Goal: Find specific fact: Find specific fact

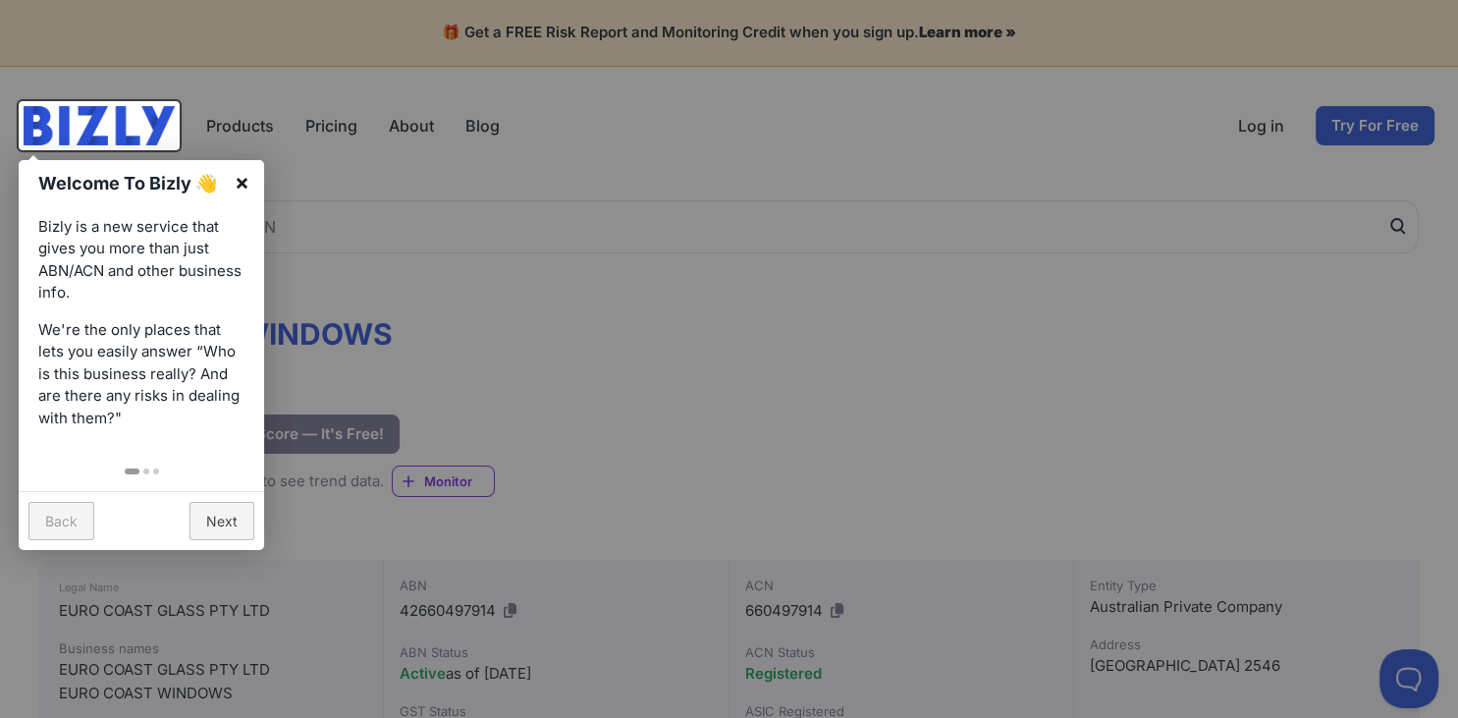
click at [238, 175] on link "×" at bounding box center [242, 182] width 44 height 44
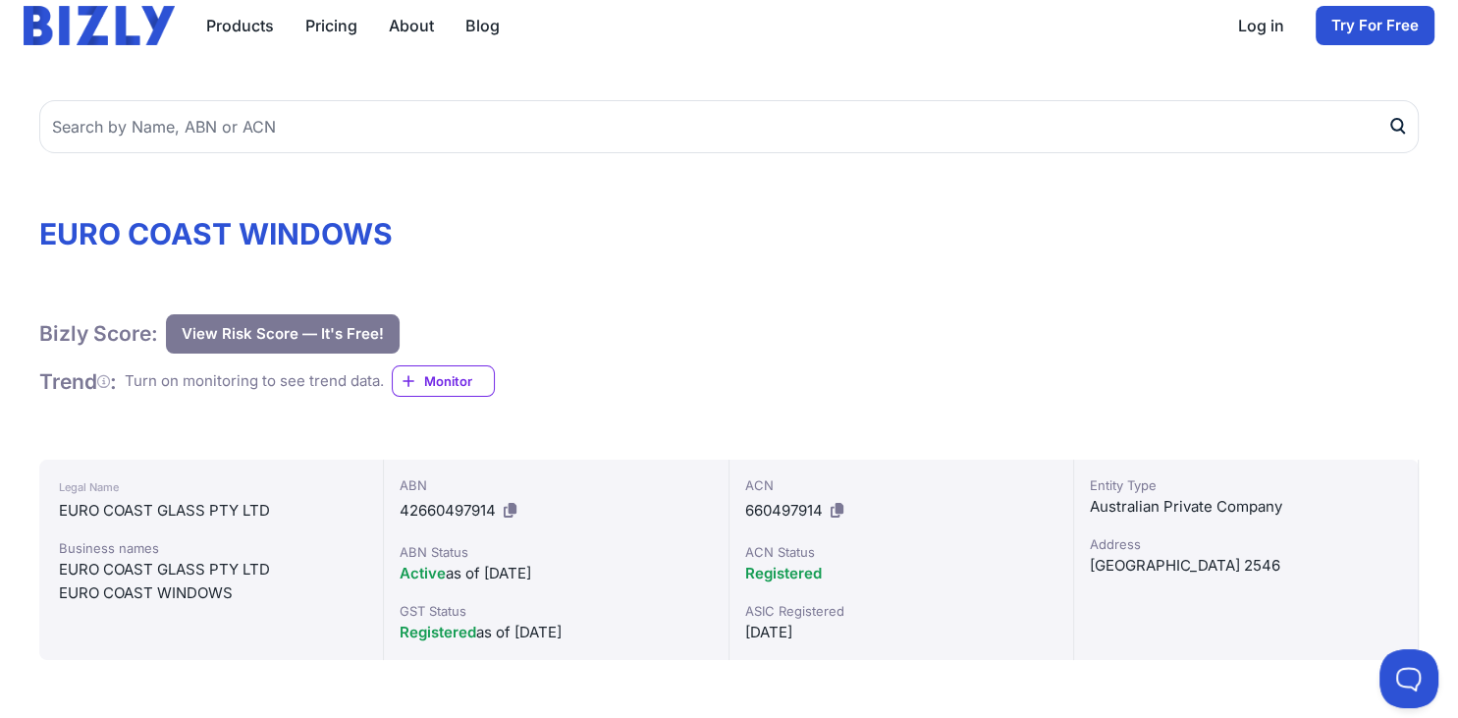
scroll to position [310, 0]
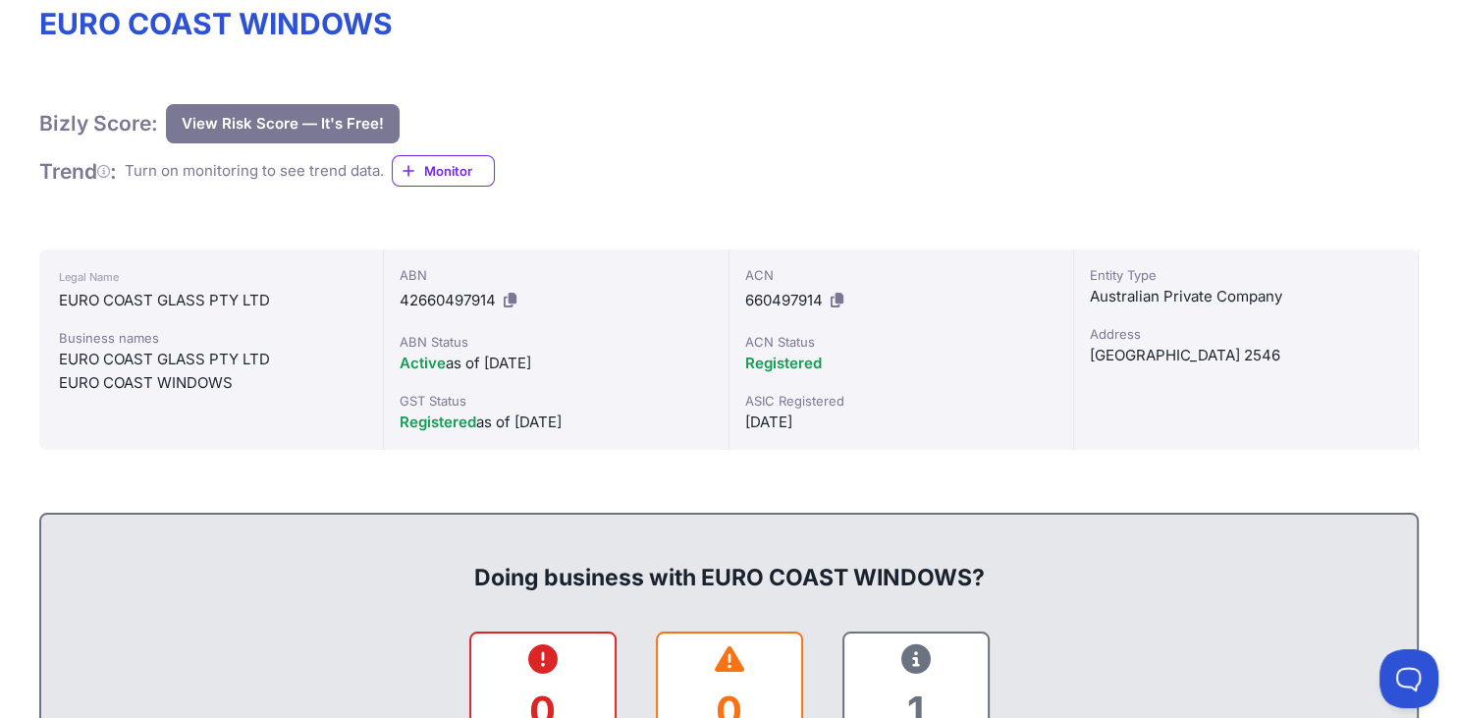
click at [273, 298] on div "EURO COAST GLASS PTY LTD" at bounding box center [211, 301] width 304 height 24
drag, startPoint x: 269, startPoint y: 302, endPoint x: 47, endPoint y: 304, distance: 221.9
click at [47, 304] on div "Legal Name EURO COAST GLASS PTY LTD Business names EURO COAST GLASS PTY LTD EUR…" at bounding box center [211, 349] width 345 height 200
copy div "EURO COAST GLASS PTY LTD"
click at [395, 303] on div "ABN 42660497914 ABN Status Active as of [DATE] GST Status Registered as of [DAT…" at bounding box center [556, 349] width 345 height 200
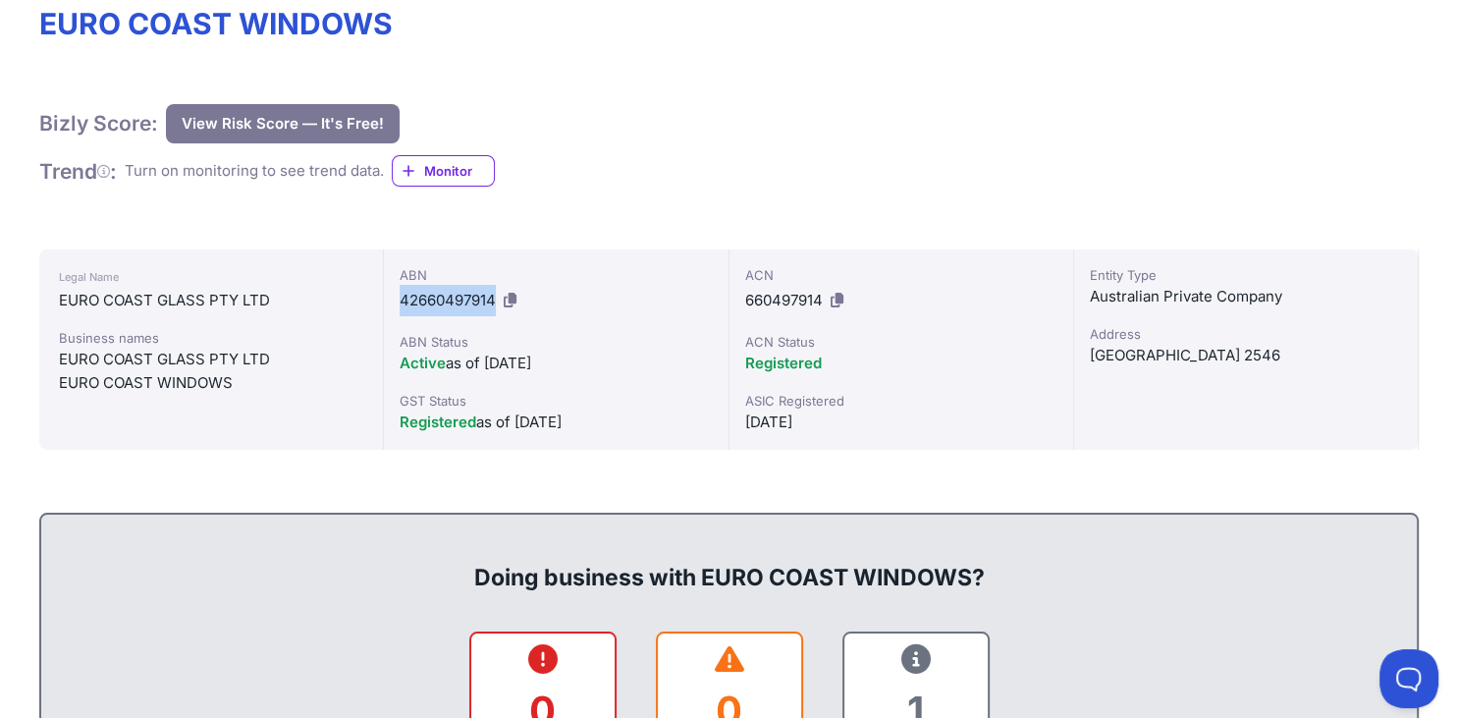
drag, startPoint x: 405, startPoint y: 298, endPoint x: 499, endPoint y: 304, distance: 94.4
click at [499, 304] on div "ABN 42660497914" at bounding box center [556, 290] width 312 height 51
copy span "42660497914"
drag, startPoint x: 277, startPoint y: 300, endPoint x: 22, endPoint y: 297, distance: 255.3
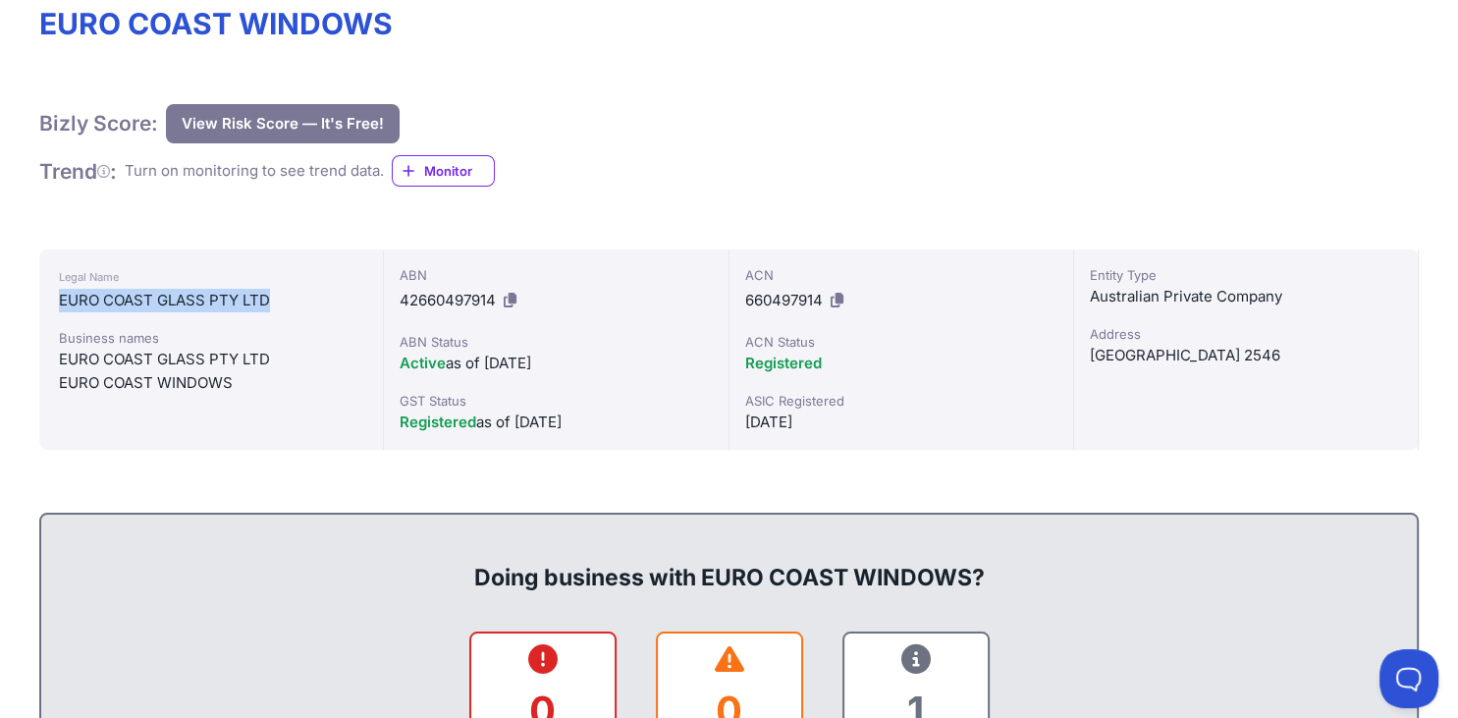
copy div "EURO COAST GLASS PTY LTD"
drag, startPoint x: 744, startPoint y: 298, endPoint x: 827, endPoint y: 294, distance: 82.6
click at [827, 294] on div "ACN 660497914" at bounding box center [901, 290] width 312 height 51
copy div "660497914"
drag, startPoint x: 269, startPoint y: 297, endPoint x: -5, endPoint y: 295, distance: 273.9
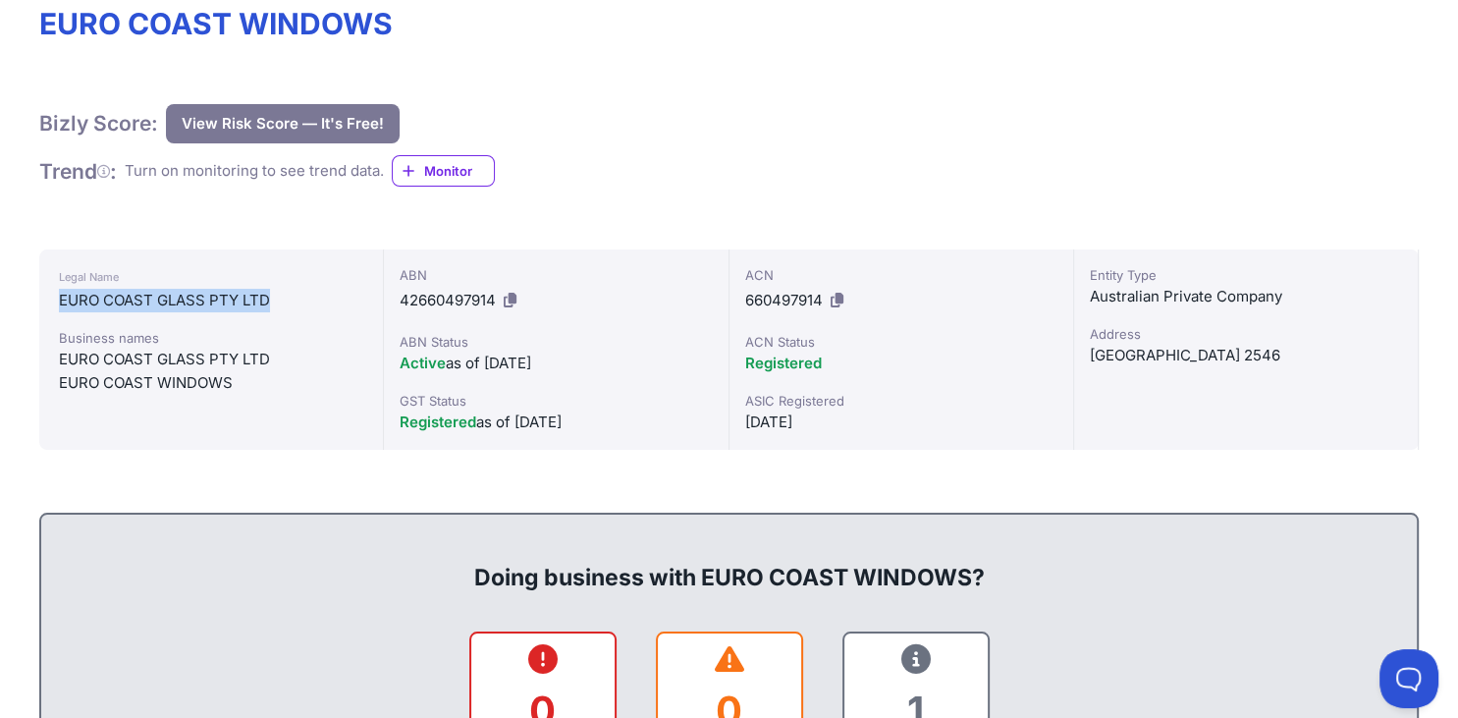
copy div "EURO COAST GLASS PTY LTD"
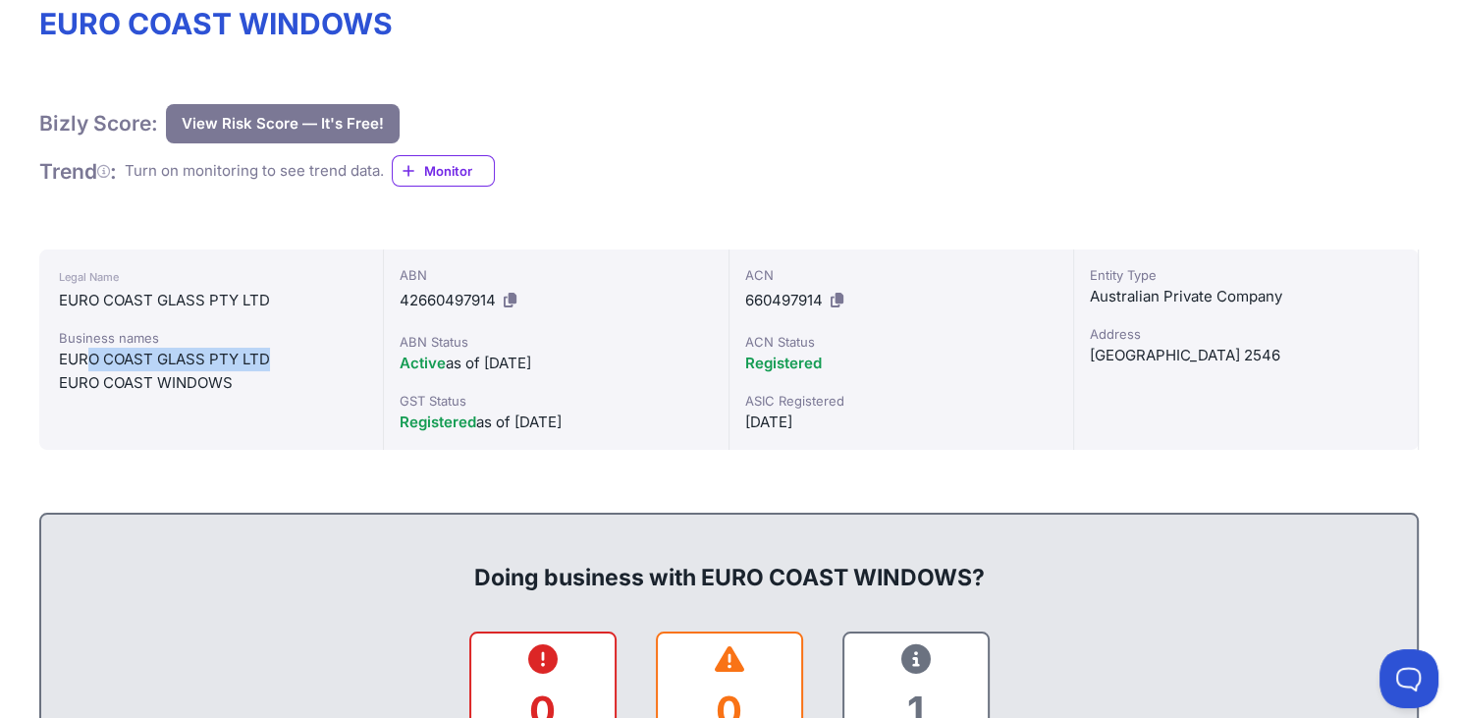
drag, startPoint x: 275, startPoint y: 359, endPoint x: 86, endPoint y: 352, distance: 188.6
click at [86, 352] on div "EURO COAST GLASS PTY LTD" at bounding box center [211, 360] width 304 height 24
drag, startPoint x: 248, startPoint y: 385, endPoint x: 28, endPoint y: 383, distance: 219.9
click at [59, 383] on div "Business names EURO COAST GLASS PTY LTD EURO COAST WINDOWS" at bounding box center [211, 361] width 304 height 67
copy div "EURO COAST WINDOWS"
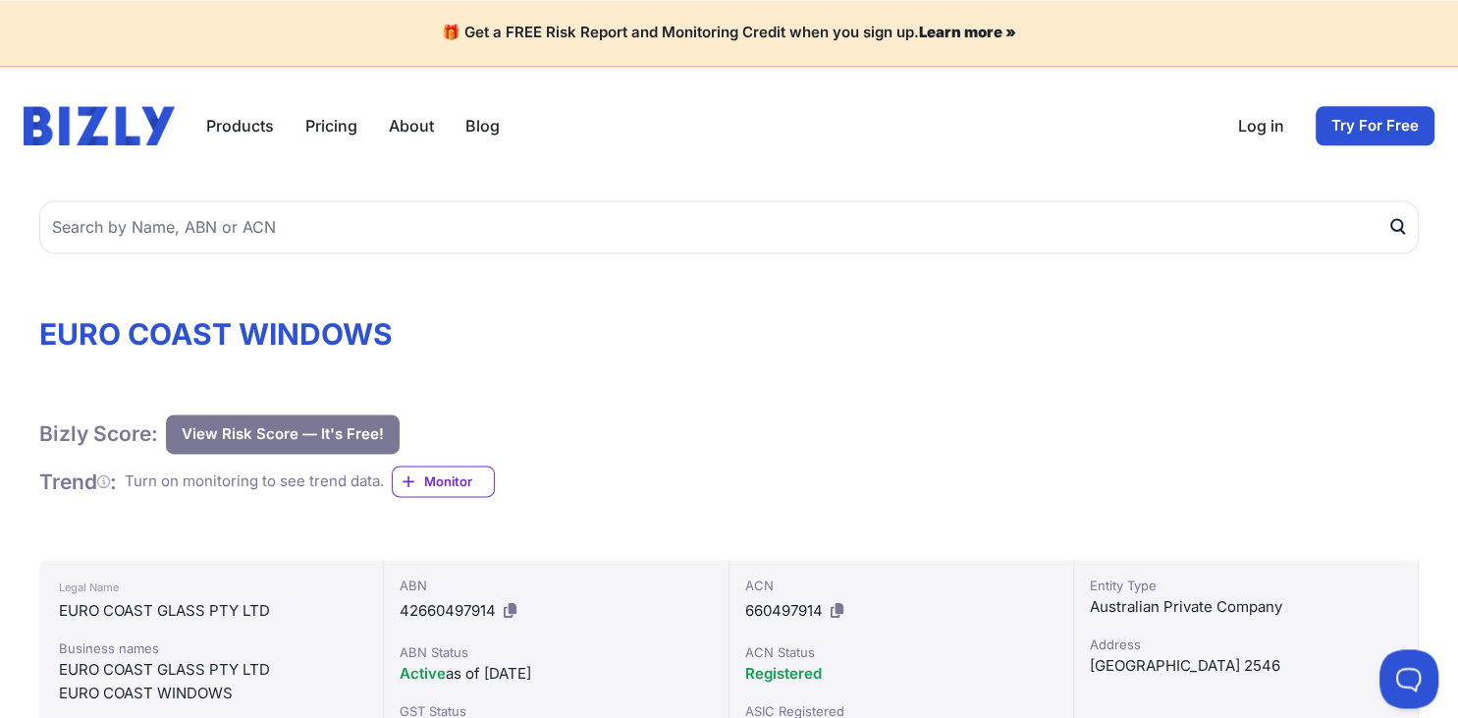
scroll to position [0, 0]
